Goal: Download file/media

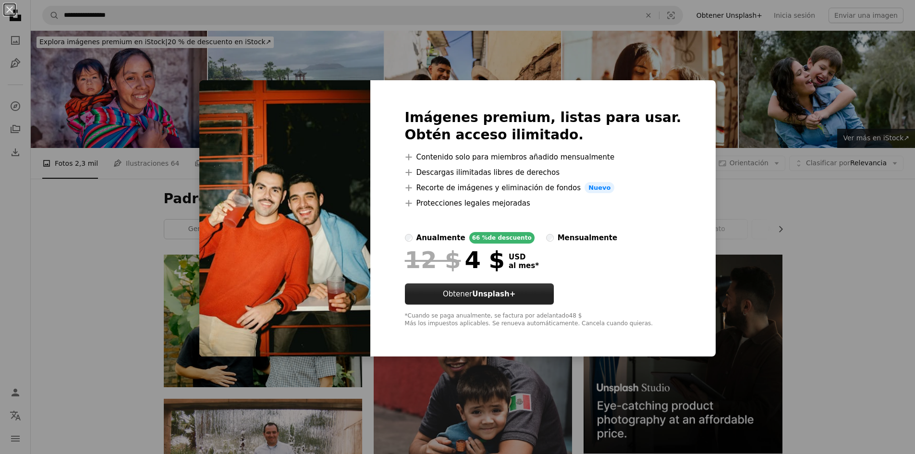
scroll to position [144, 0]
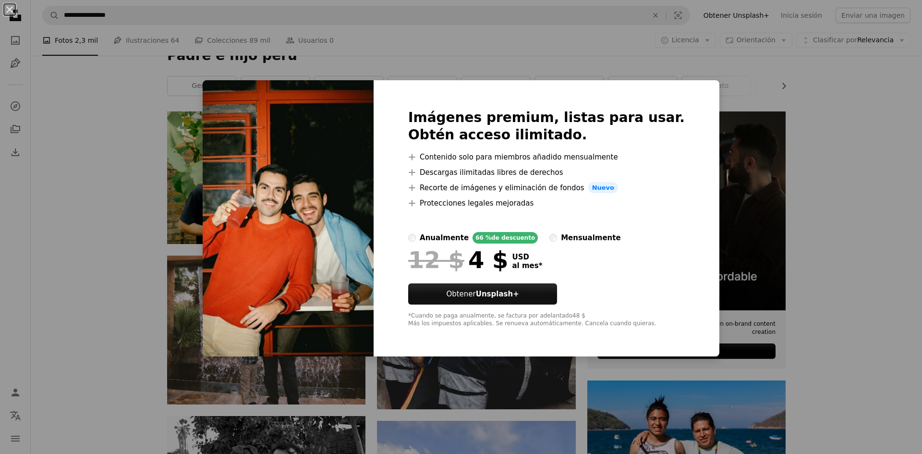
click at [800, 211] on div "An X shape Imágenes premium, listas para usar. Obtén acceso ilimitado. A plus s…" at bounding box center [461, 227] width 922 height 454
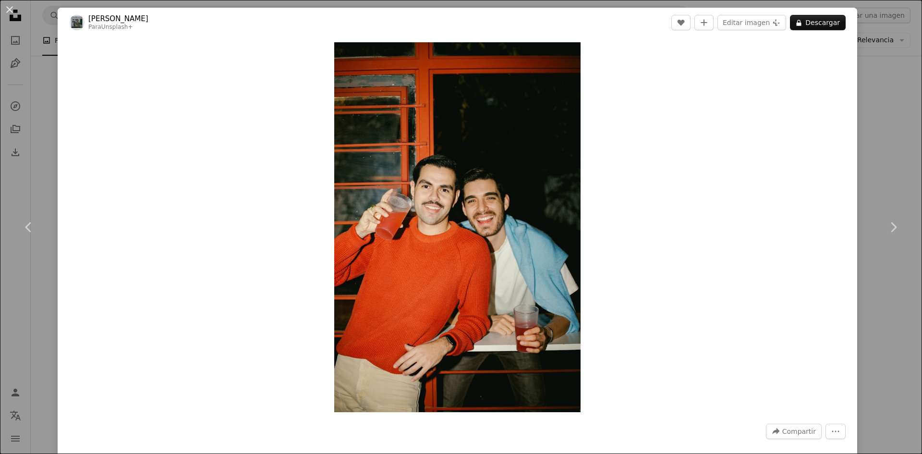
click at [894, 121] on div "An X shape Chevron left Chevron right [PERSON_NAME] Para Unsplash+ A heart A pl…" at bounding box center [461, 227] width 922 height 454
